Goal: Find specific page/section: Find specific page/section

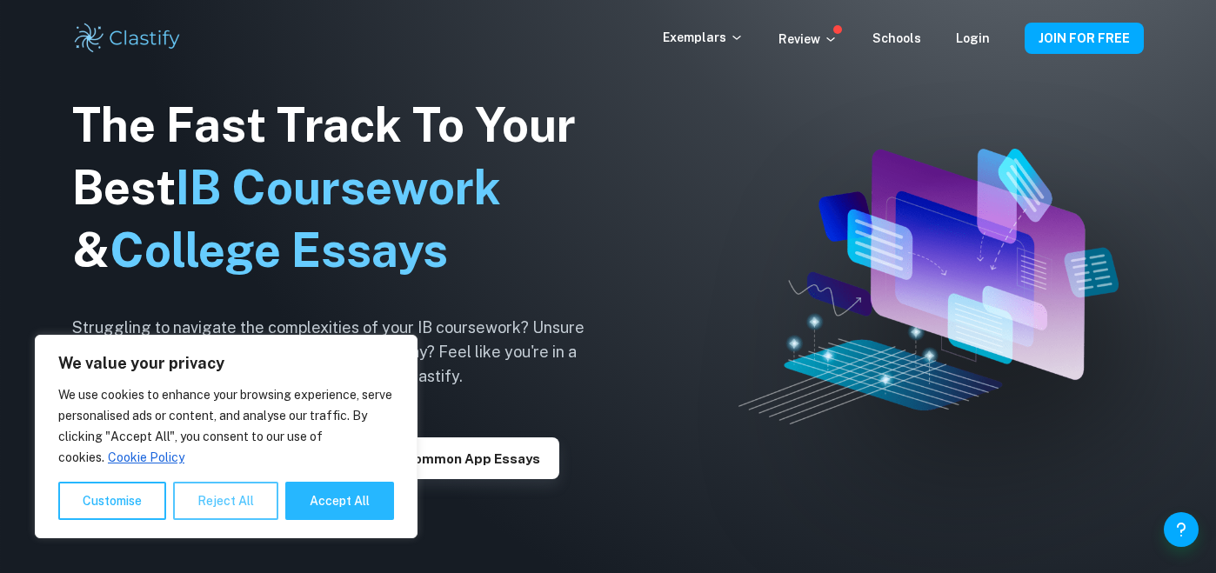
click at [224, 503] on button "Reject All" at bounding box center [225, 501] width 105 height 38
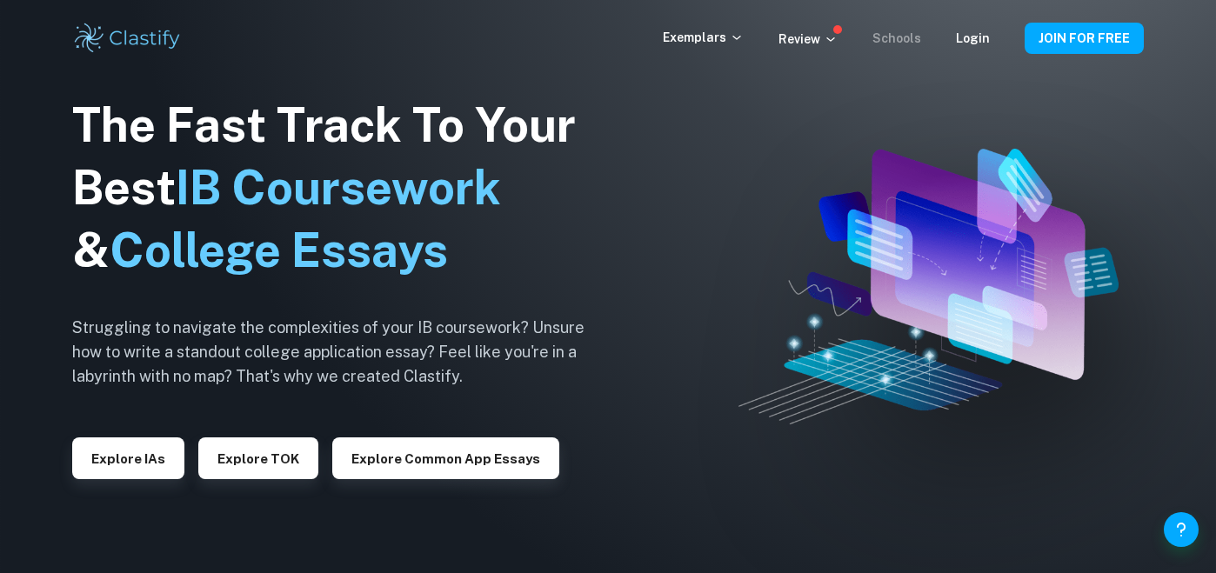
click at [904, 41] on link "Schools" at bounding box center [896, 38] width 49 height 14
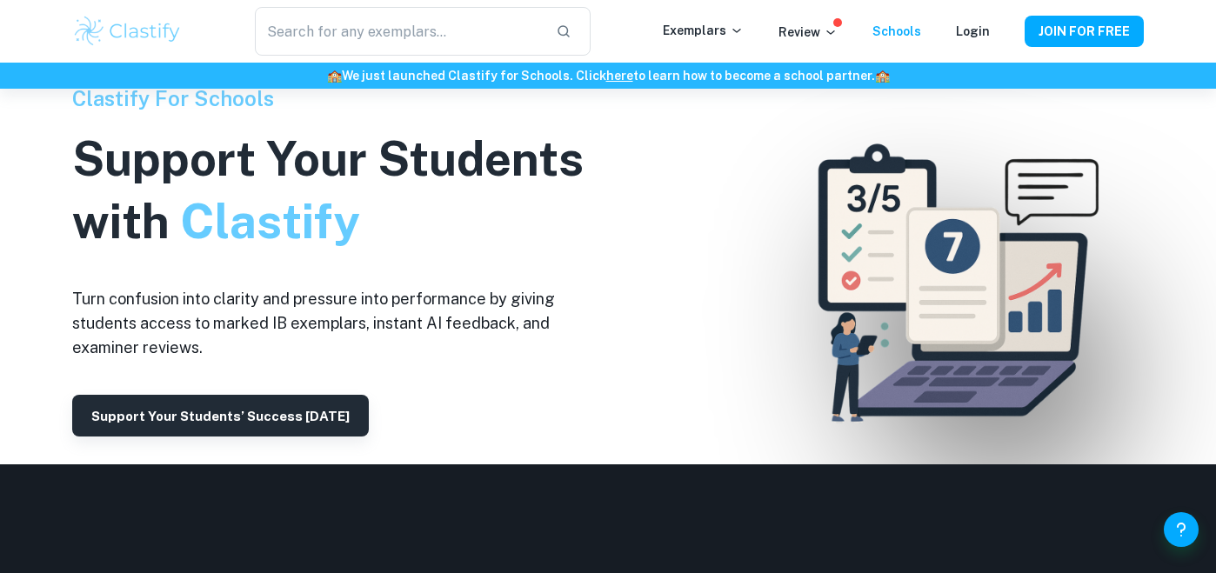
scroll to position [349, 0]
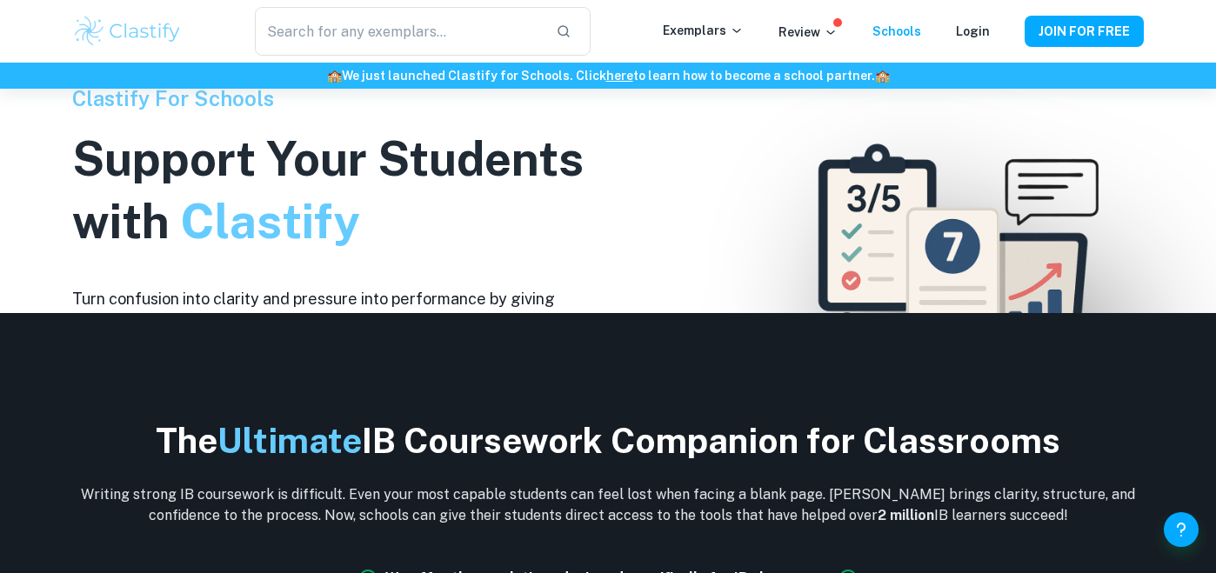
click at [755, 249] on div at bounding box center [608, 286] width 1216 height 573
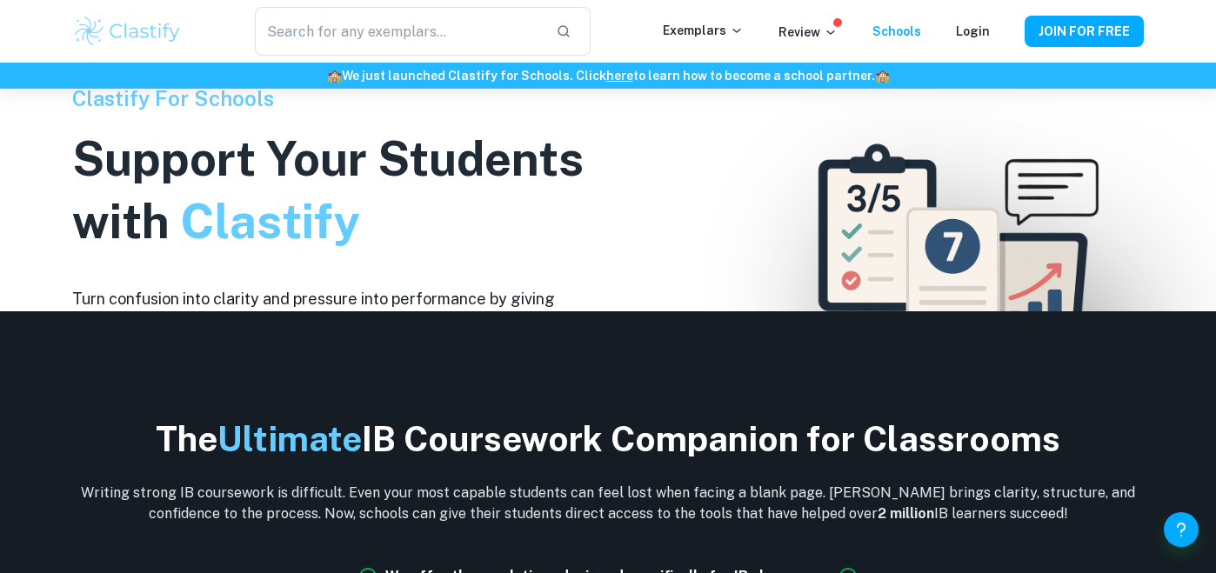
click at [705, 253] on div at bounding box center [608, 286] width 1216 height 573
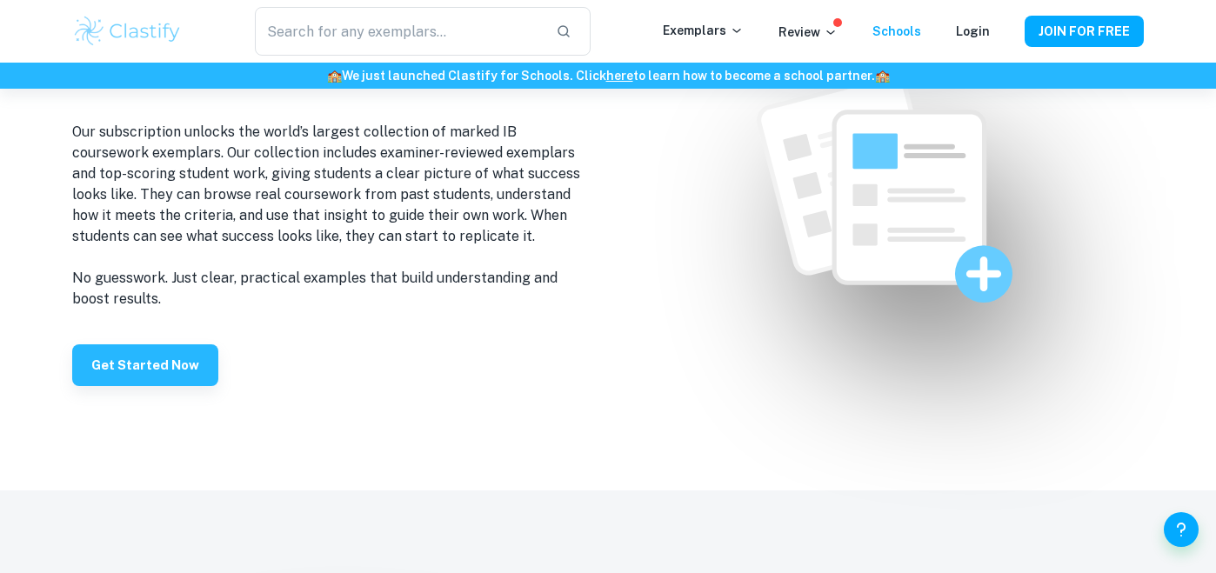
scroll to position [1137, 0]
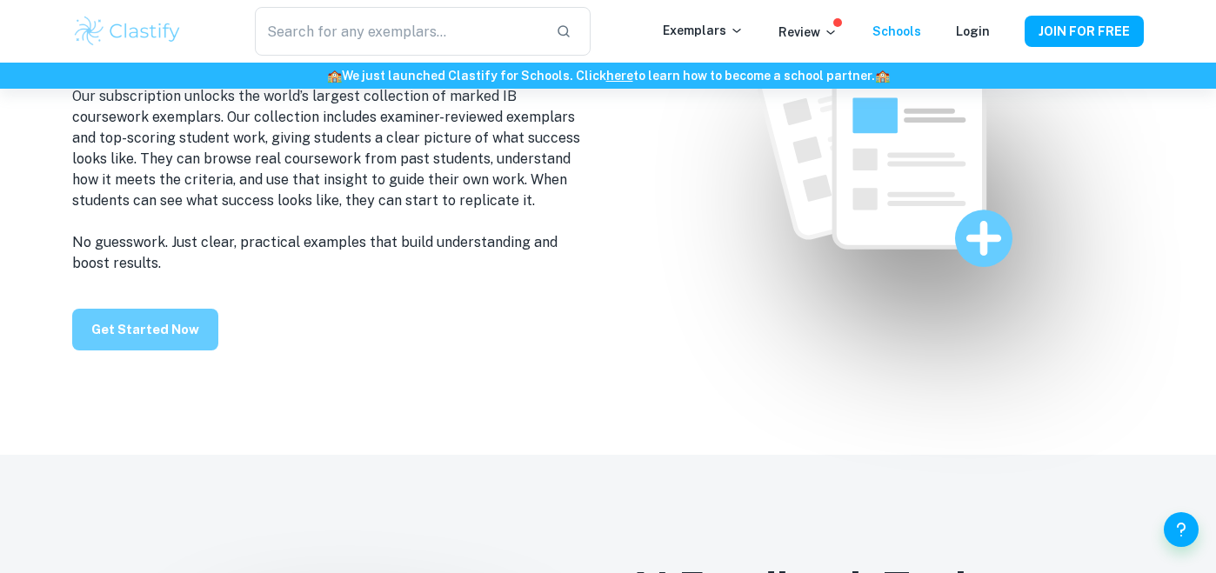
click at [137, 330] on button "Get Started Now" at bounding box center [145, 330] width 146 height 42
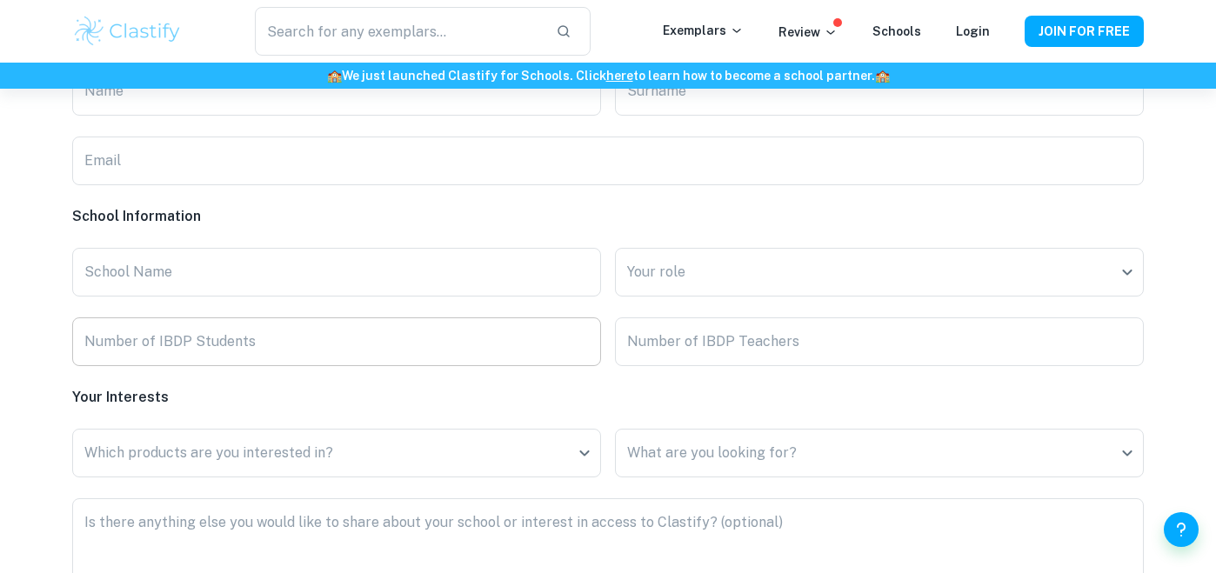
scroll to position [4010, 0]
